Goal: Check status: Check status

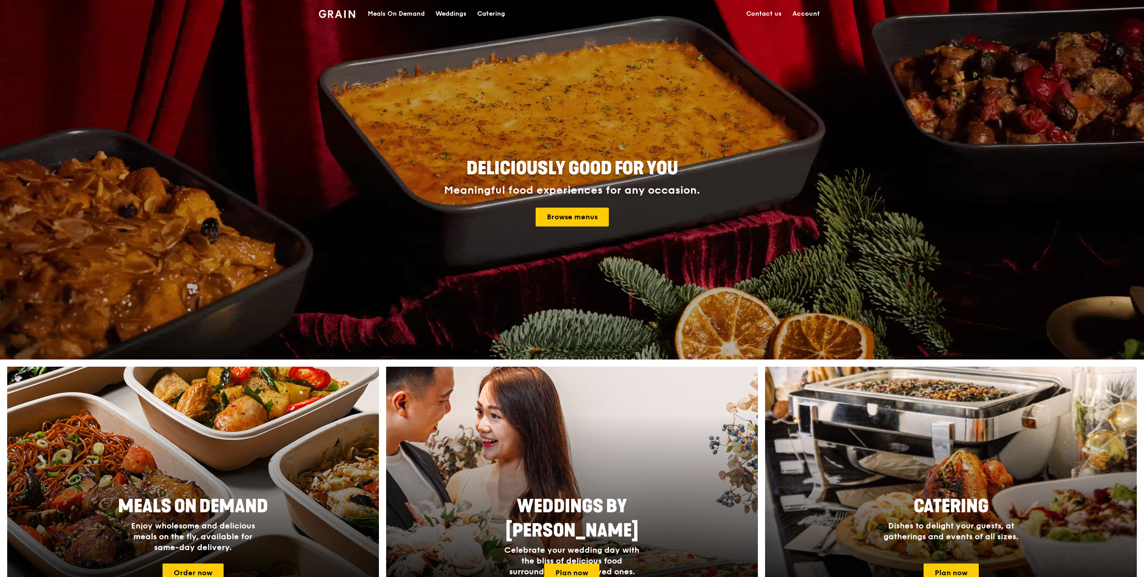
drag, startPoint x: 0, startPoint y: 0, endPoint x: 803, endPoint y: 13, distance: 803.5
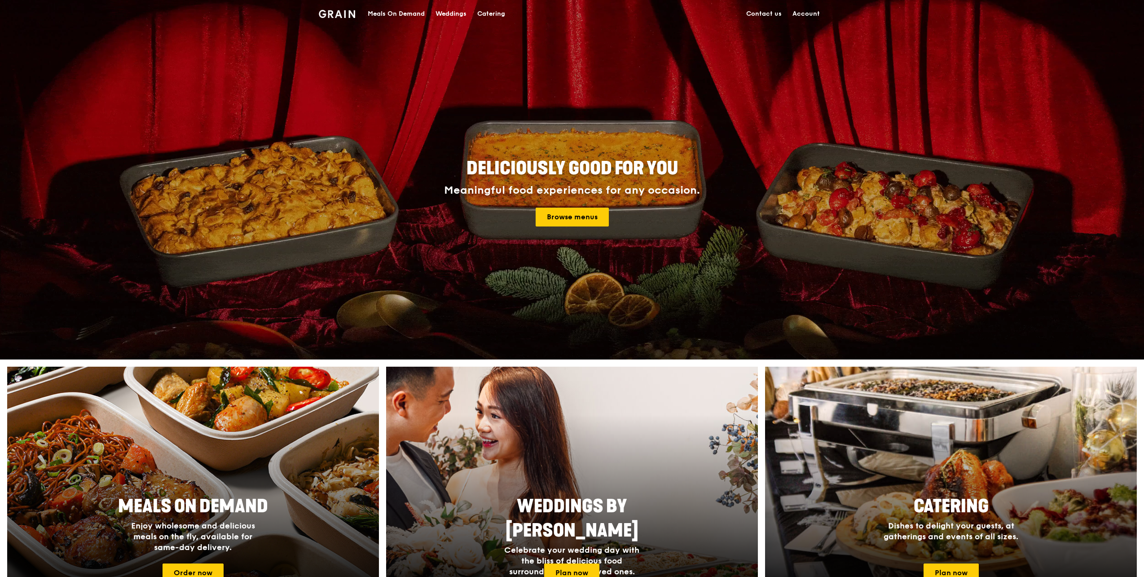
click at [803, 13] on link "Account" at bounding box center [806, 13] width 38 height 27
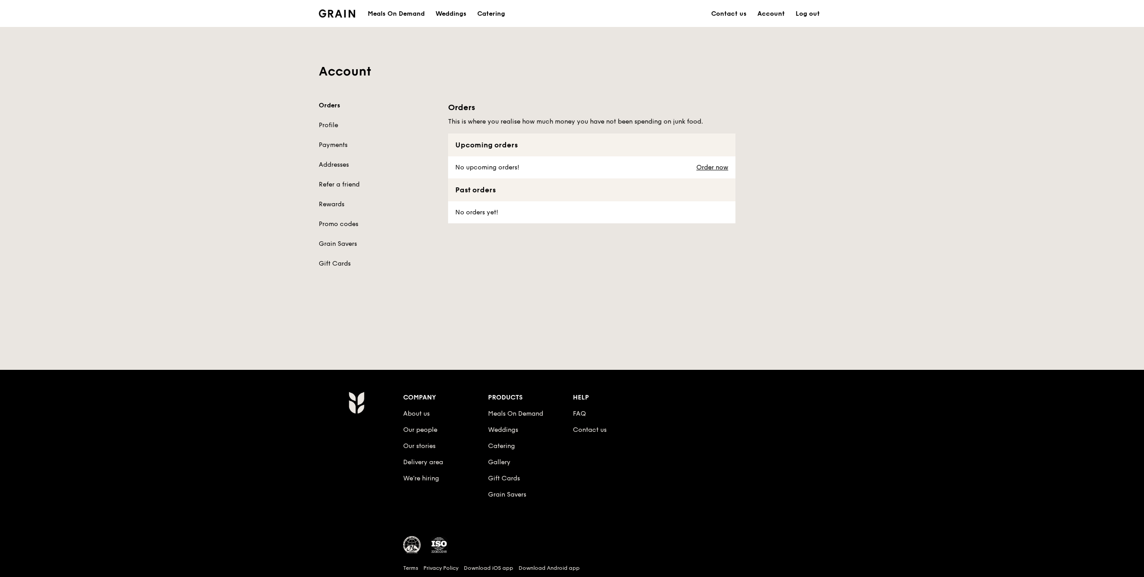
click at [771, 13] on link "Account" at bounding box center [771, 13] width 38 height 27
click at [325, 126] on link "Profile" at bounding box center [378, 125] width 119 height 9
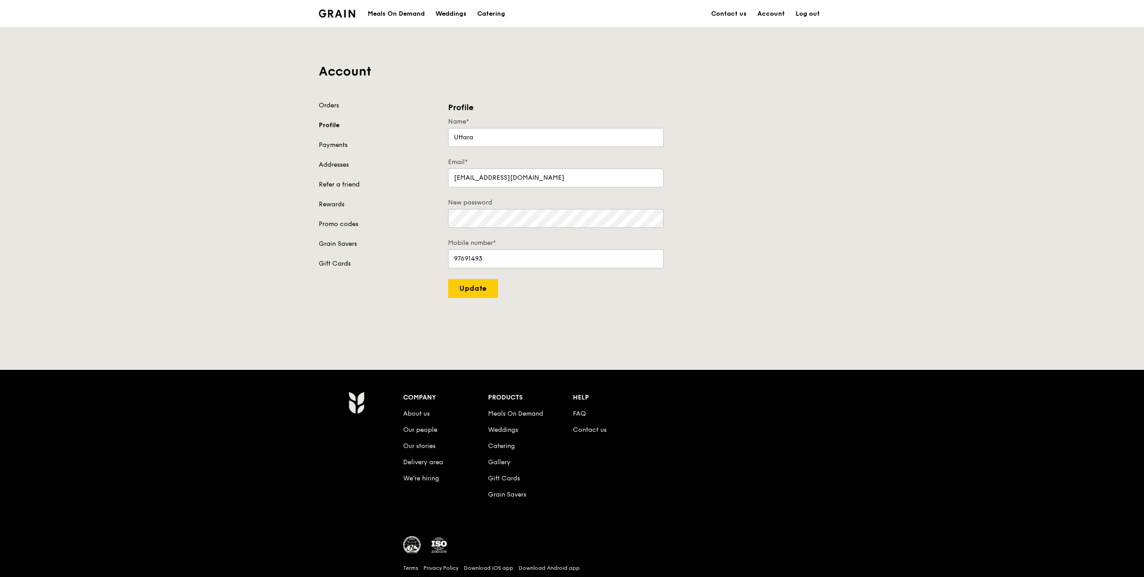
click at [802, 14] on link "Log out" at bounding box center [807, 13] width 35 height 27
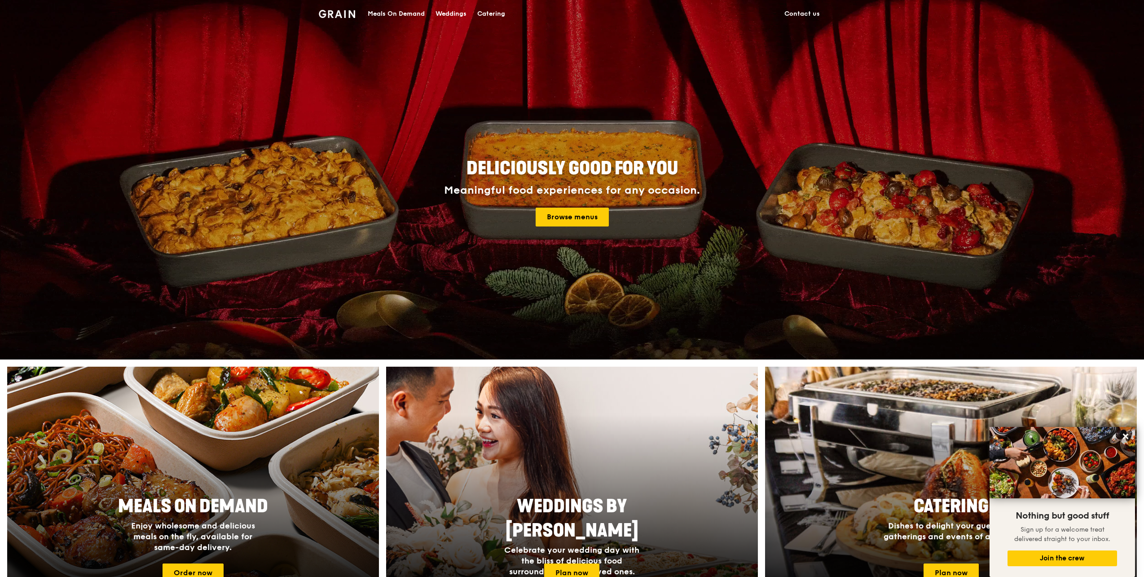
click at [345, 16] on img at bounding box center [337, 14] width 36 height 8
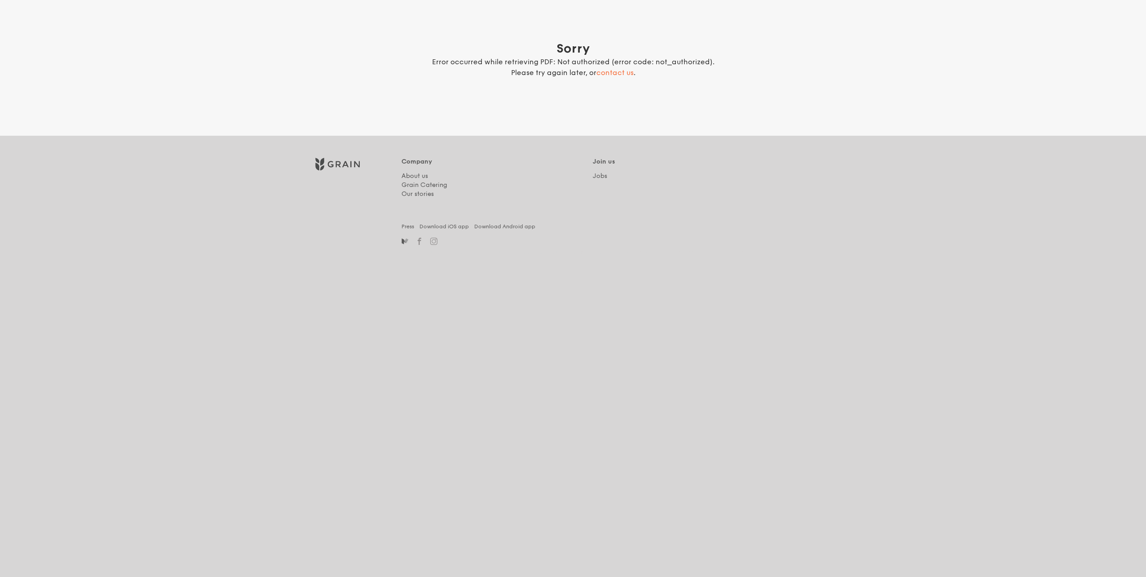
click at [323, 163] on img at bounding box center [337, 163] width 47 height 13
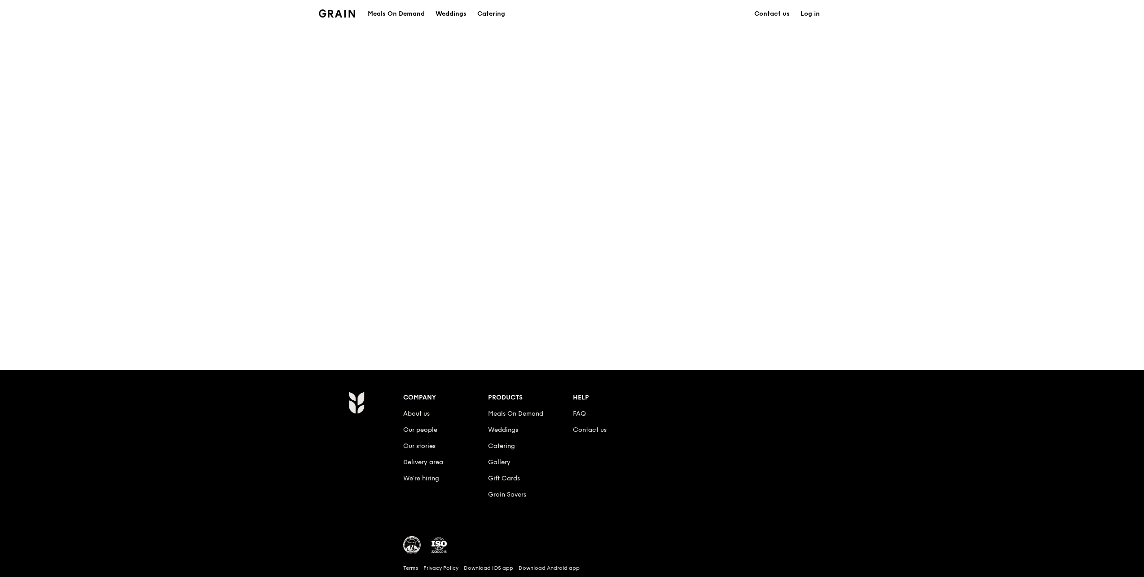
click at [816, 11] on link "Log in" at bounding box center [810, 13] width 30 height 27
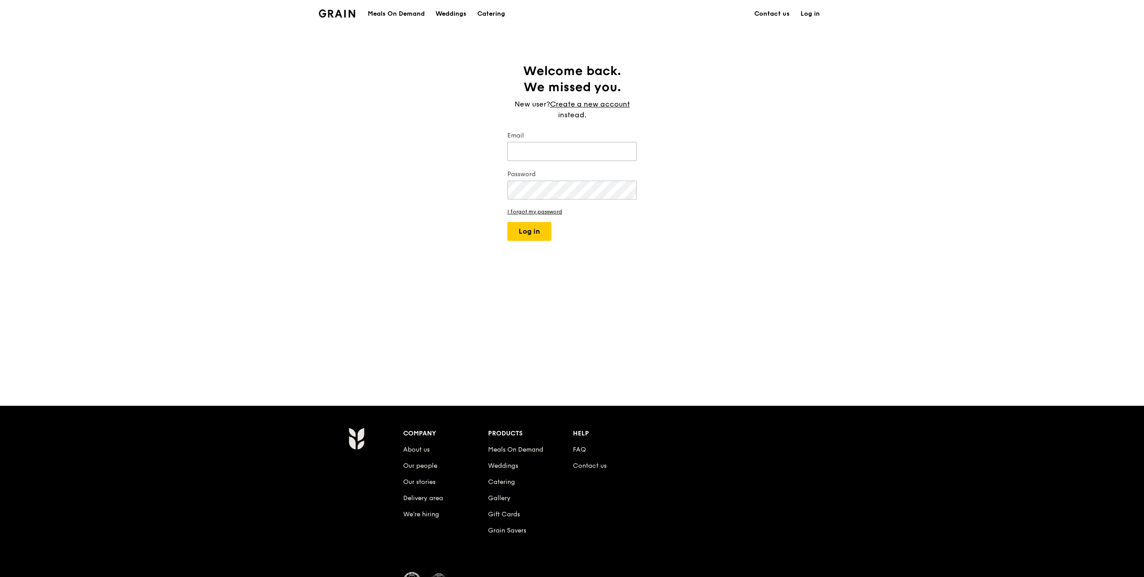
click at [562, 157] on input "Email" at bounding box center [571, 151] width 129 height 19
type input "s"
click at [547, 146] on input "[PERSON_NAME]" at bounding box center [571, 151] width 129 height 19
type input "t"
type input "[EMAIL_ADDRESS][DOMAIN_NAME]"
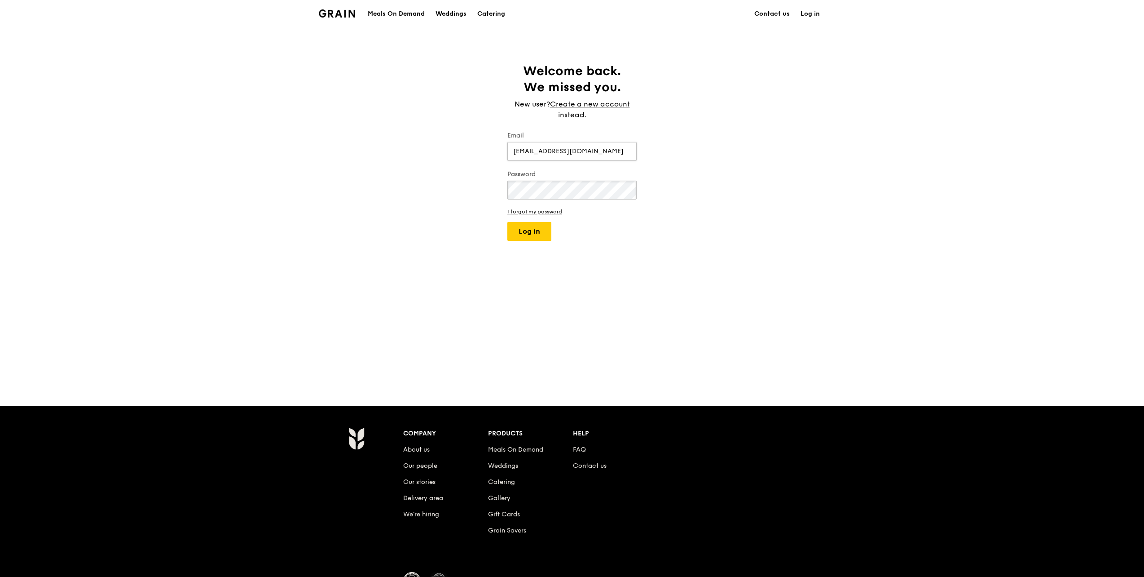
click at [507, 222] on button "Log in" at bounding box center [529, 231] width 44 height 19
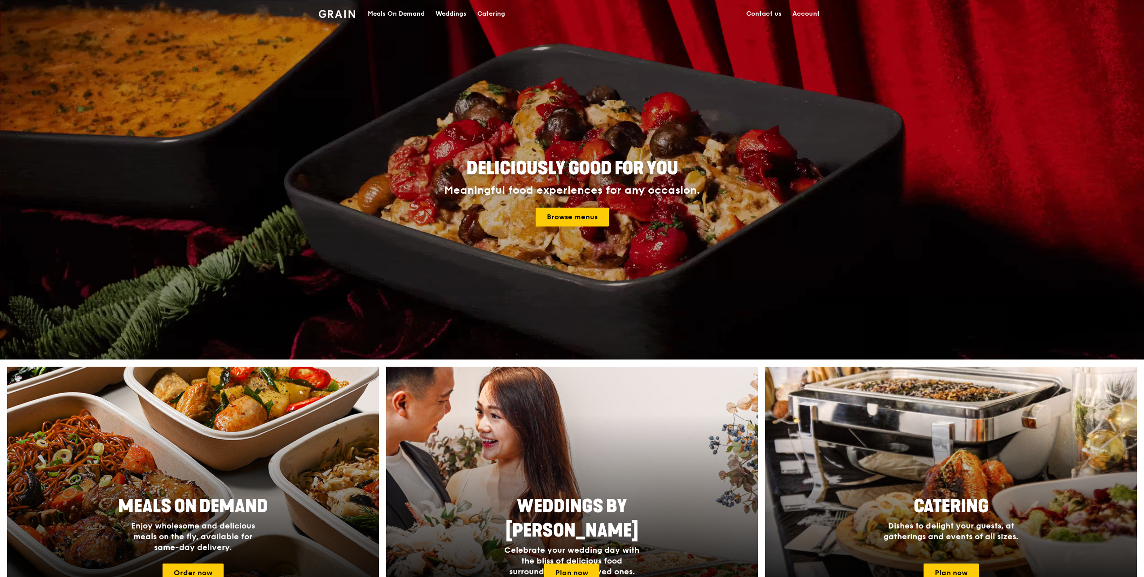
click at [806, 17] on link "Account" at bounding box center [806, 13] width 38 height 27
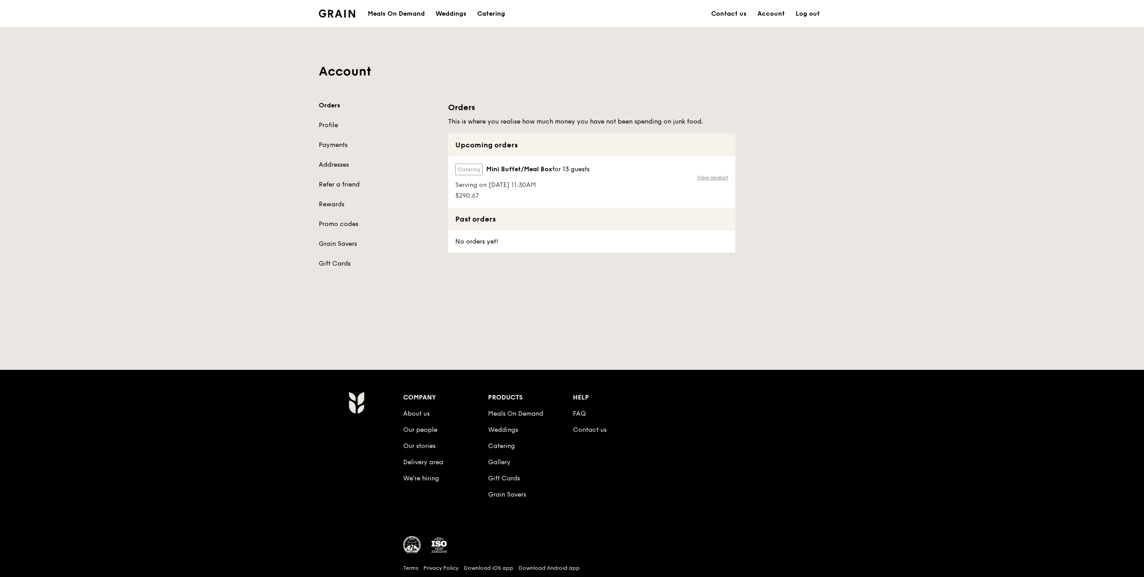
click at [721, 180] on link "View receipt" at bounding box center [712, 177] width 31 height 7
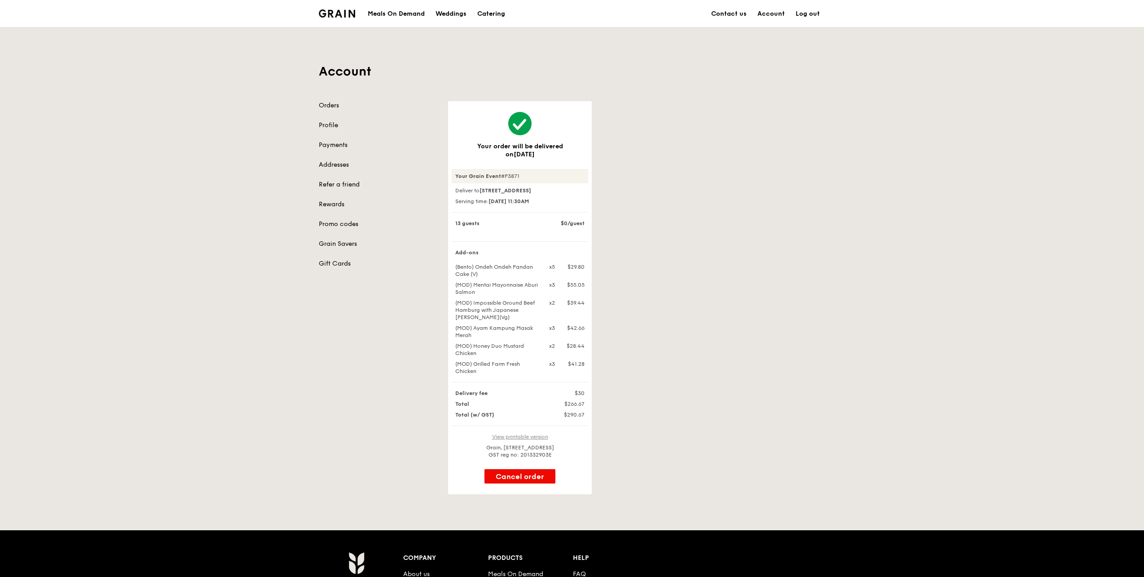
click at [534, 440] on link "View printable version" at bounding box center [520, 436] width 56 height 6
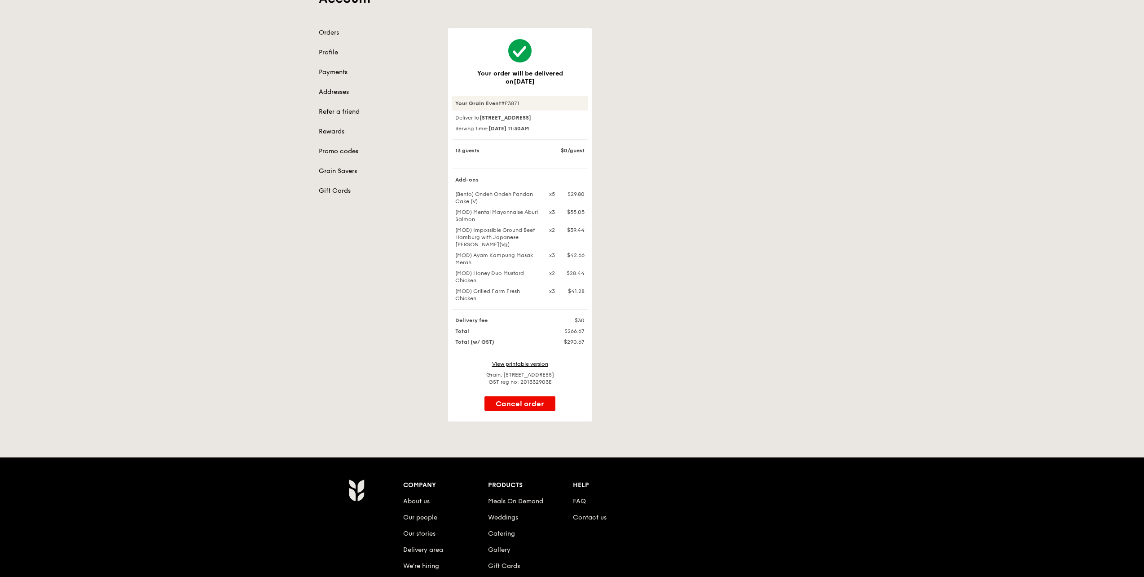
scroll to position [90, 0]
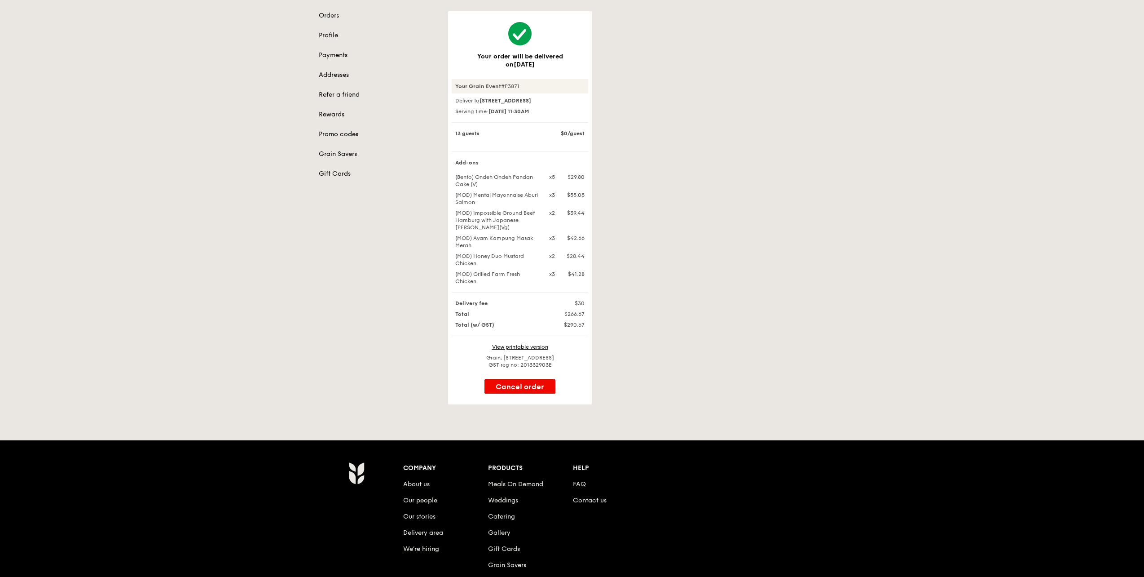
click at [516, 350] on div "Your order will be delivered on [DATE] Your Grain Event #P3871 Deliver to [STRE…" at bounding box center [520, 195] width 137 height 346
click at [516, 350] on link "View printable version" at bounding box center [520, 347] width 56 height 6
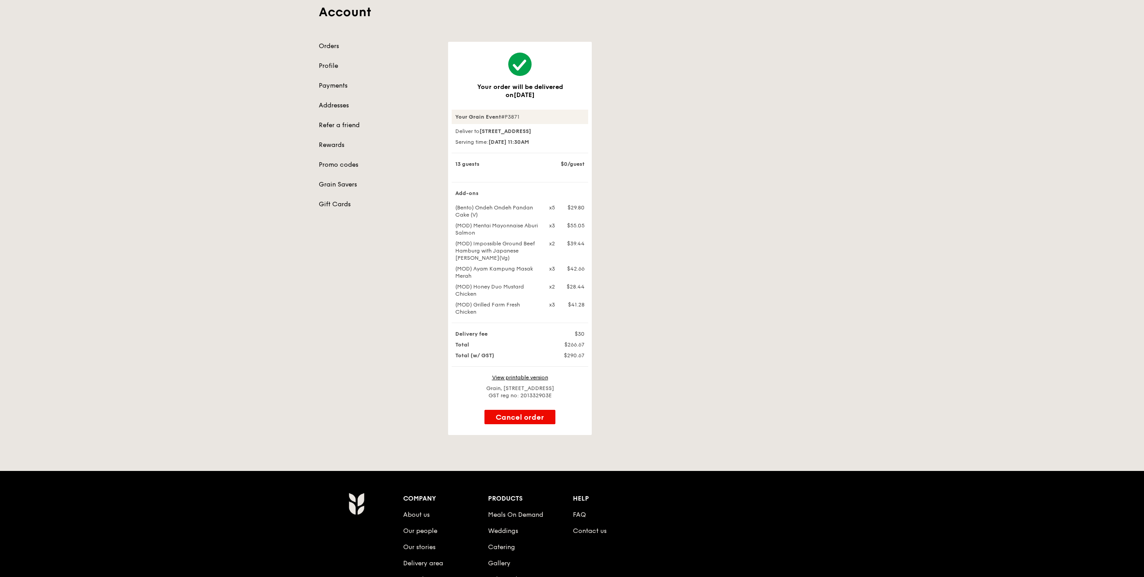
scroll to position [45, 0]
